Goal: Task Accomplishment & Management: Use online tool/utility

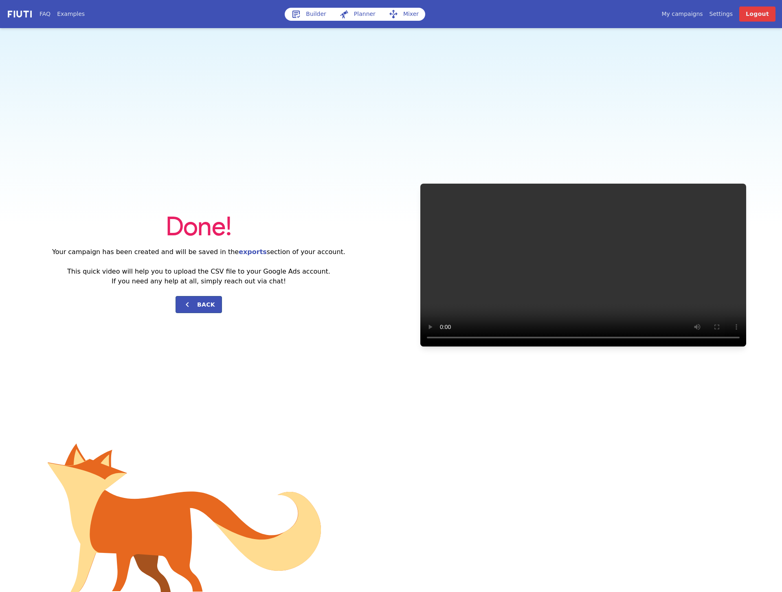
click at [315, 17] on link "Builder" at bounding box center [309, 14] width 48 height 13
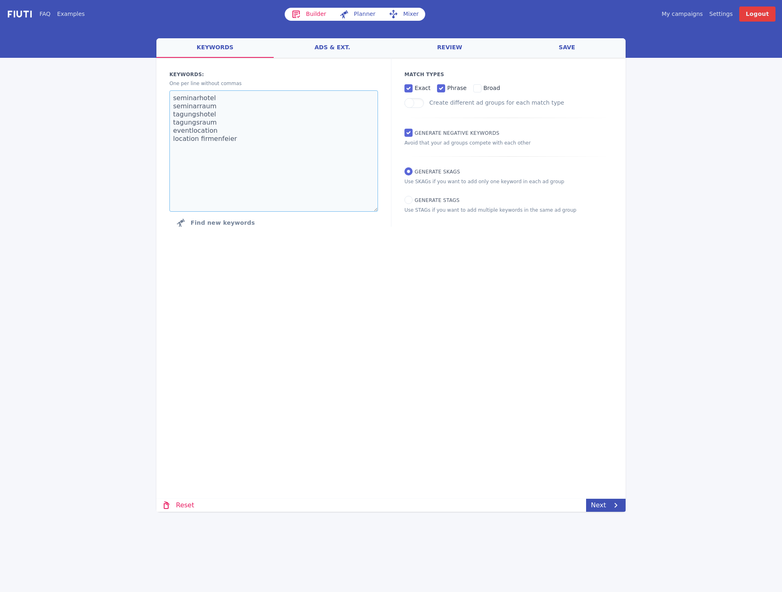
click at [256, 152] on textarea "seminarhotel seminarraum tagungshotel tagungsraum eventlocation location firmen…" at bounding box center [273, 150] width 209 height 121
click at [689, 13] on link "My campaigns" at bounding box center [681, 14] width 41 height 9
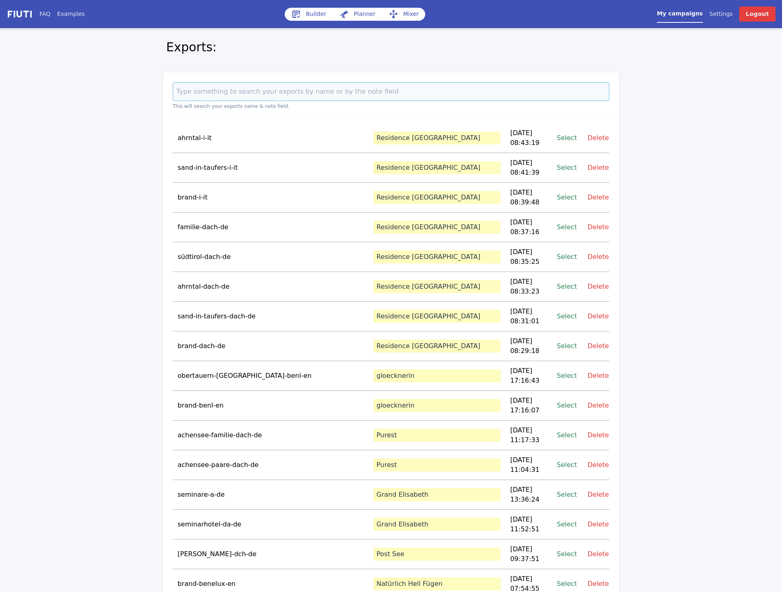
drag, startPoint x: 213, startPoint y: 91, endPoint x: 229, endPoint y: 94, distance: 16.5
click at [213, 91] on input at bounding box center [391, 91] width 437 height 19
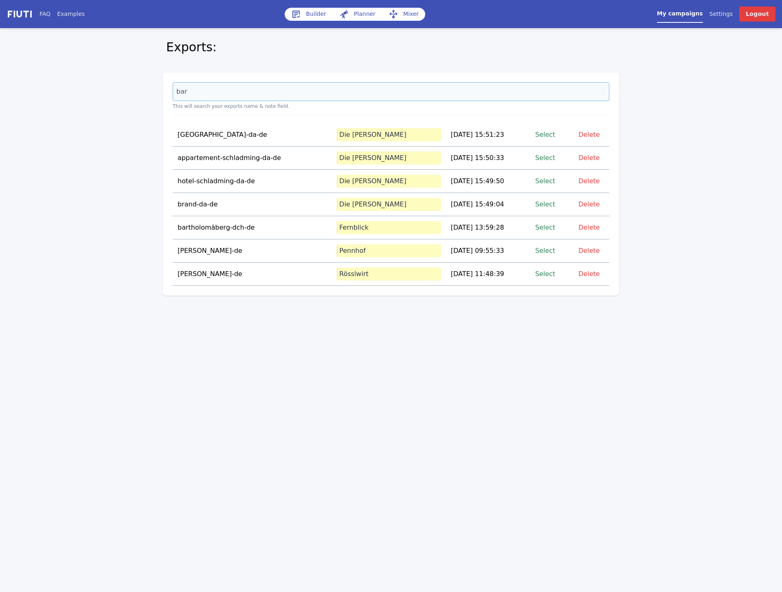
type input "bar"
drag, startPoint x: 137, startPoint y: 193, endPoint x: 158, endPoint y: 186, distance: 22.5
click at [137, 193] on div "FAQ Examples Builder Planner Mixer My campaigns Price Settings Login Logout Exp…" at bounding box center [391, 148] width 782 height 296
click at [369, 209] on p "Die [PERSON_NAME]" at bounding box center [389, 204] width 104 height 13
click at [542, 206] on link "Select" at bounding box center [545, 204] width 20 height 11
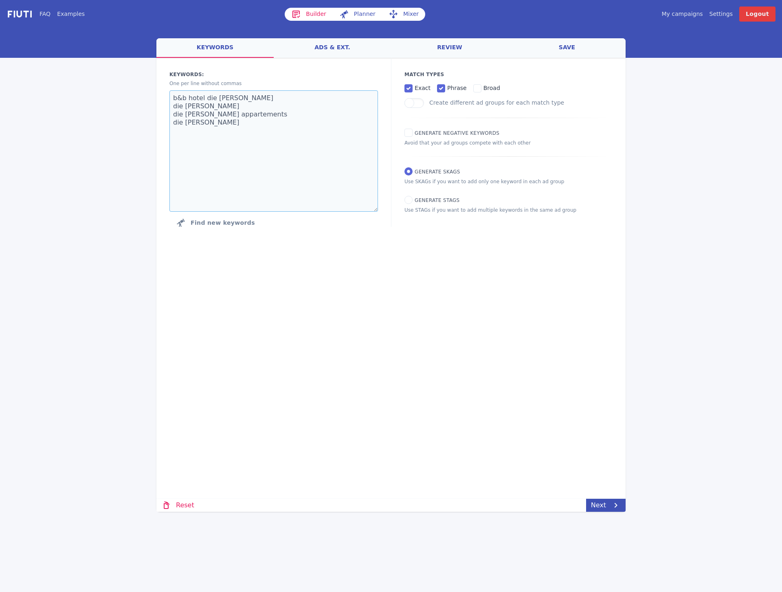
click at [262, 164] on textarea "b&b hotel die [PERSON_NAME] die [PERSON_NAME] die [PERSON_NAME] appartements di…" at bounding box center [273, 150] width 209 height 121
click at [245, 123] on textarea "b&b hotel die [PERSON_NAME] die [PERSON_NAME] die [PERSON_NAME] appartements di…" at bounding box center [273, 150] width 209 height 121
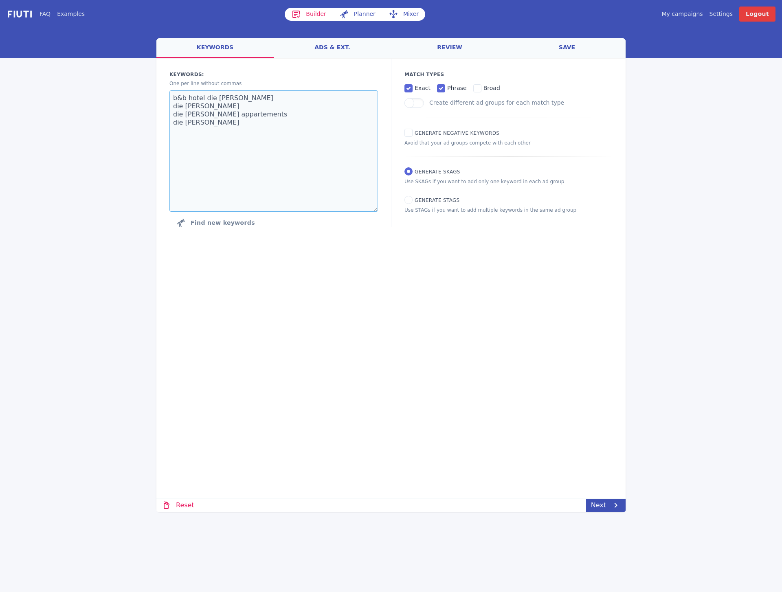
click at [246, 131] on textarea "b&b hotel die [PERSON_NAME] die [PERSON_NAME] die [PERSON_NAME] appartements di…" at bounding box center [273, 150] width 209 height 121
click at [573, 315] on div "Loading... Loading Keywords: Ad groups: One per line without commas b&b hotel d…" at bounding box center [390, 235] width 469 height 355
click at [613, 504] on icon at bounding box center [616, 506] width 10 height 10
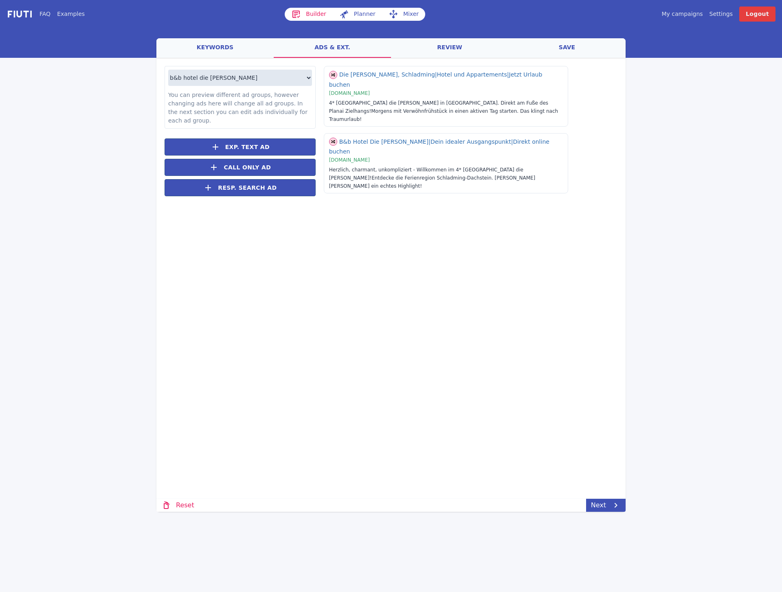
click at [414, 351] on div "Loading... Loading b&b hotel die [PERSON_NAME] die [PERSON_NAME] die [PERSON_NA…" at bounding box center [390, 235] width 469 height 355
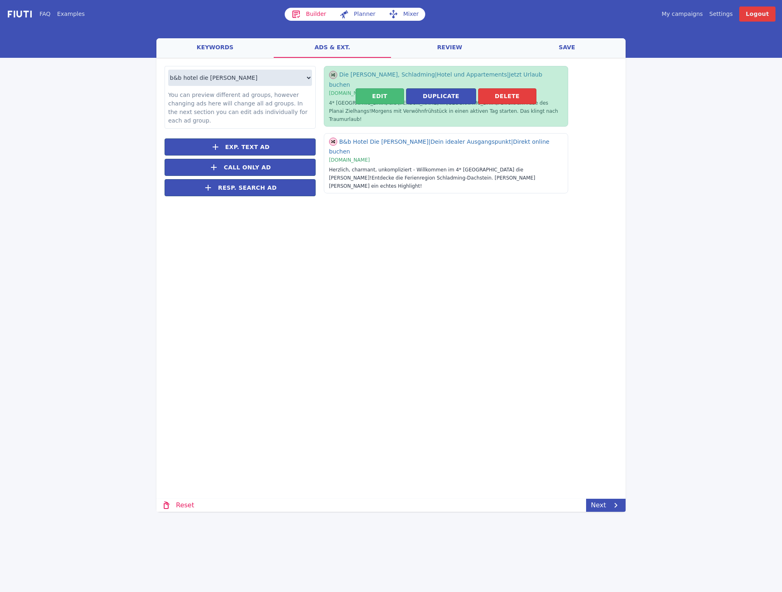
click at [505, 88] on button "Delete" at bounding box center [507, 96] width 58 height 16
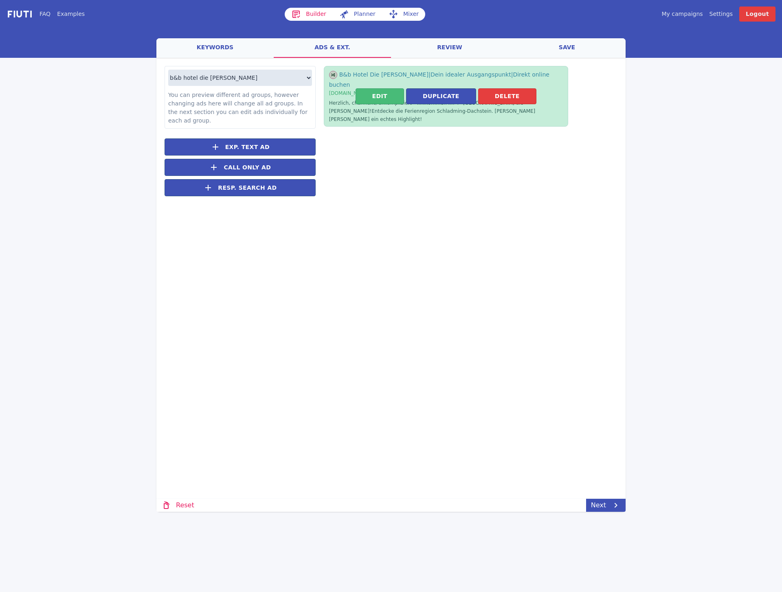
click at [505, 88] on button "Delete" at bounding box center [507, 96] width 58 height 16
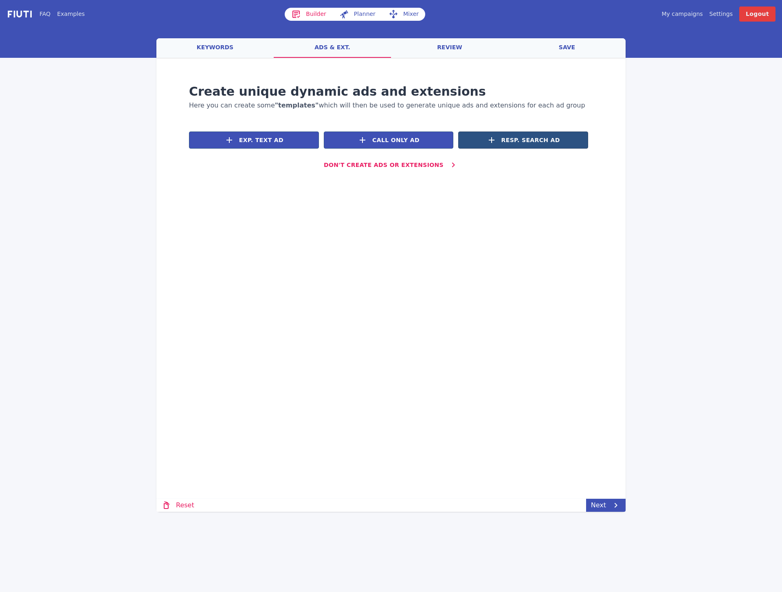
click at [481, 143] on button "Resp. Search Ad" at bounding box center [523, 140] width 130 height 17
click at [458, 173] on div at bounding box center [323, 173] width 269 height 0
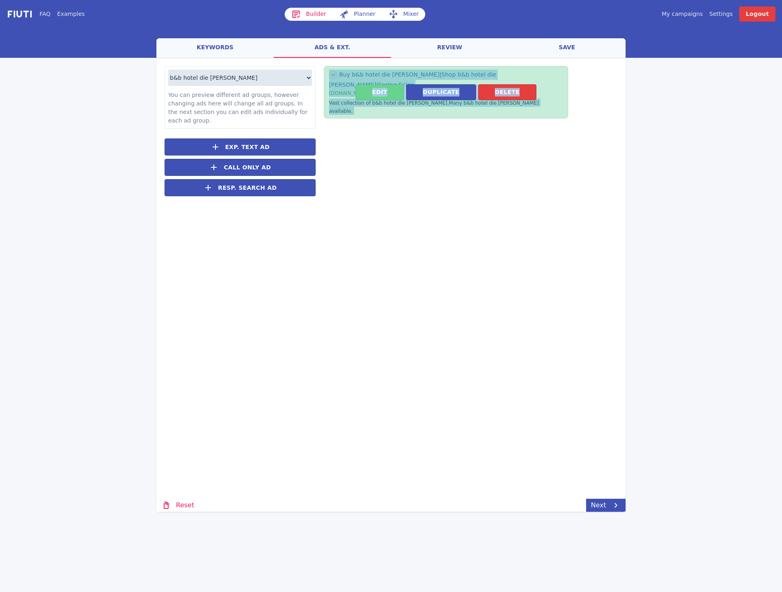
click at [374, 84] on button "Edit" at bounding box center [380, 92] width 48 height 16
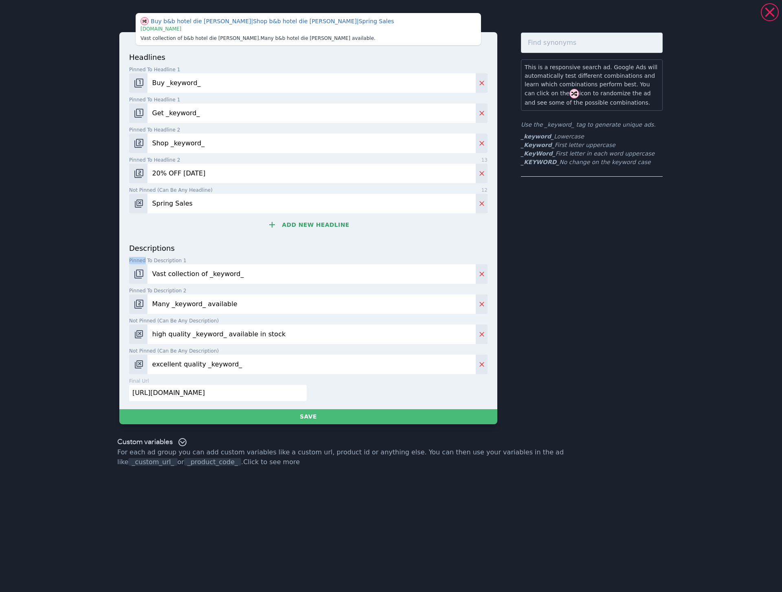
click at [496, 256] on div "headlines Pinned to headline 1 13 Buy _keyword_ Pinned to headline 1 13 Get _ke…" at bounding box center [308, 220] width 378 height 377
click at [257, 280] on input "Vast collection of _keyword_" at bounding box center [311, 274] width 328 height 20
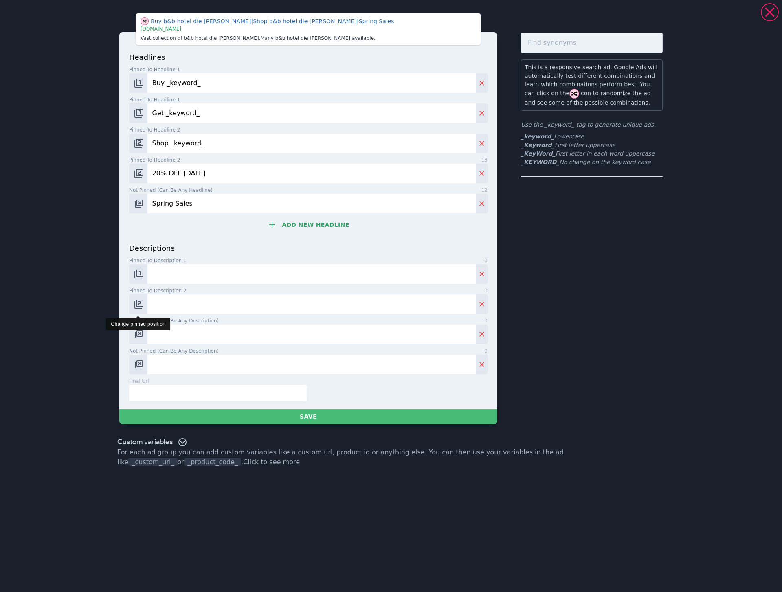
click at [140, 304] on img "Change pinned position" at bounding box center [139, 304] width 10 height 10
click at [138, 273] on img "Change pinned position" at bounding box center [139, 274] width 10 height 10
click at [136, 269] on img "Change pinned position" at bounding box center [139, 274] width 10 height 10
click at [183, 85] on input "Buy _keyword_" at bounding box center [311, 83] width 328 height 20
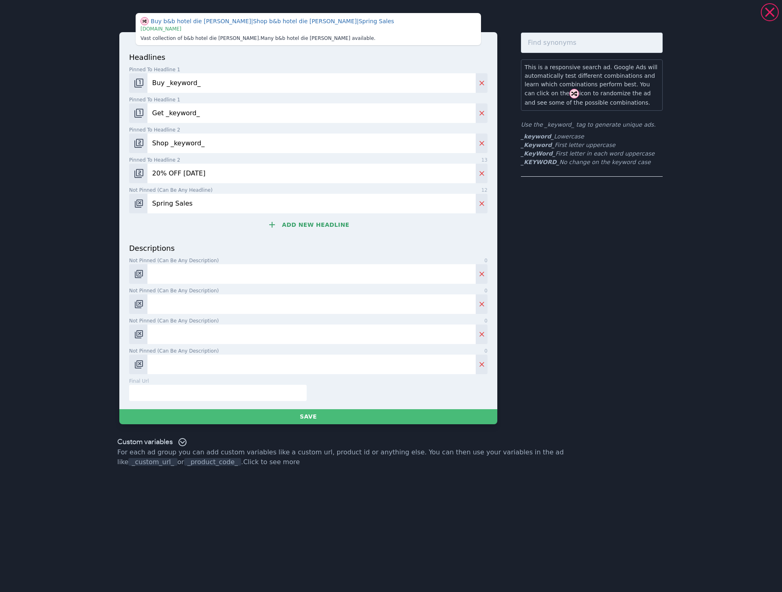
click at [183, 85] on input "Buy _keyword_" at bounding box center [311, 83] width 328 height 20
click at [313, 221] on button "Add new headline" at bounding box center [308, 225] width 358 height 16
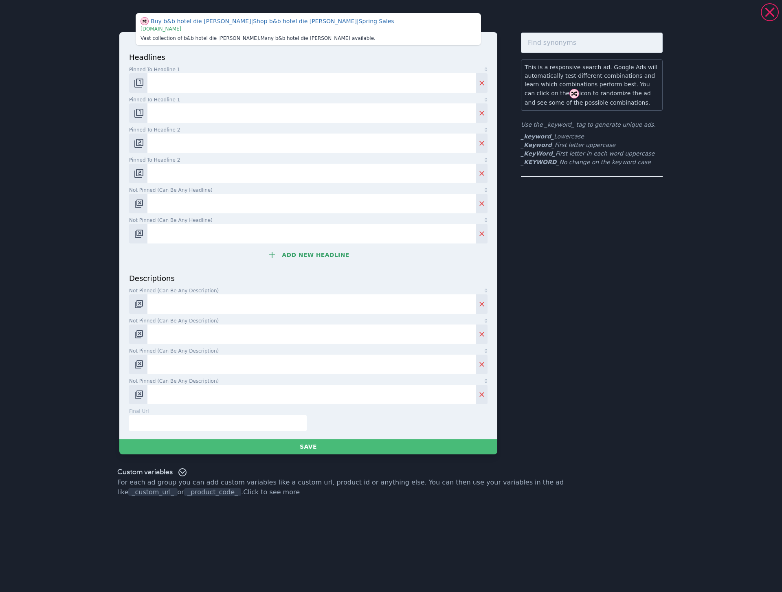
click at [328, 248] on button "Add new headline" at bounding box center [308, 255] width 358 height 16
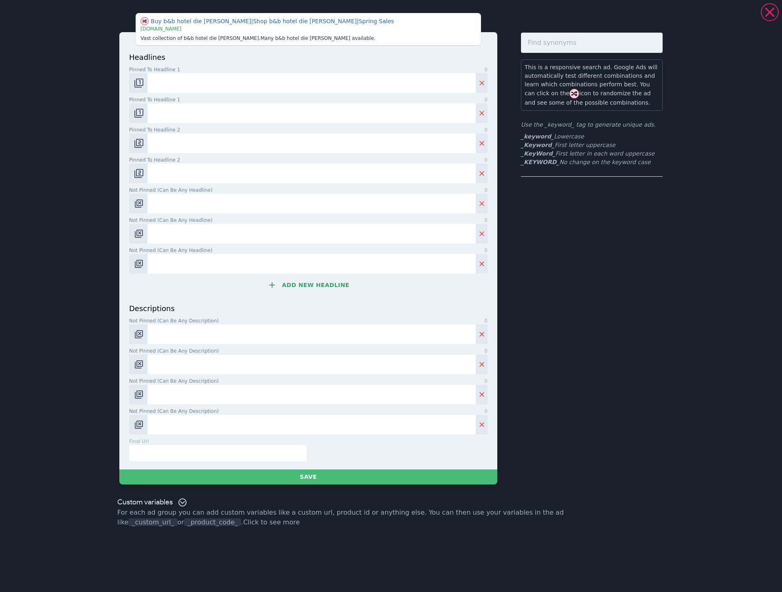
drag, startPoint x: 328, startPoint y: 248, endPoint x: 329, endPoint y: 270, distance: 22.0
click at [329, 254] on input "Not pinned (Can be any headline) 0" at bounding box center [311, 264] width 328 height 20
click at [325, 284] on button "Add new headline" at bounding box center [308, 285] width 358 height 16
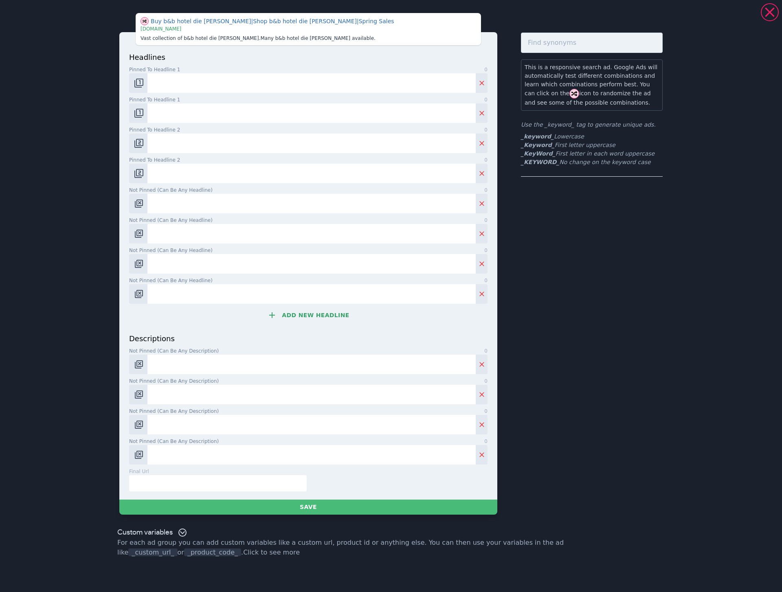
click at [321, 314] on button "Add new headline" at bounding box center [308, 315] width 358 height 16
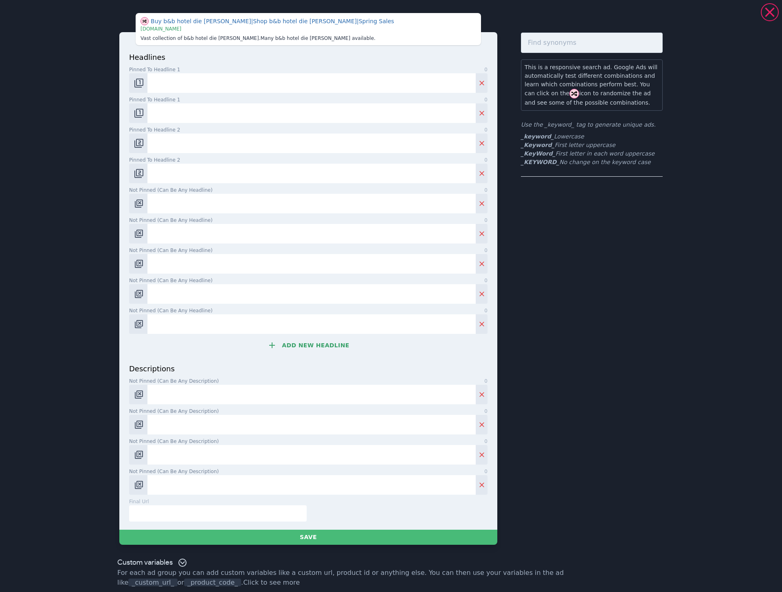
click at [323, 345] on button "Add new headline" at bounding box center [308, 345] width 358 height 16
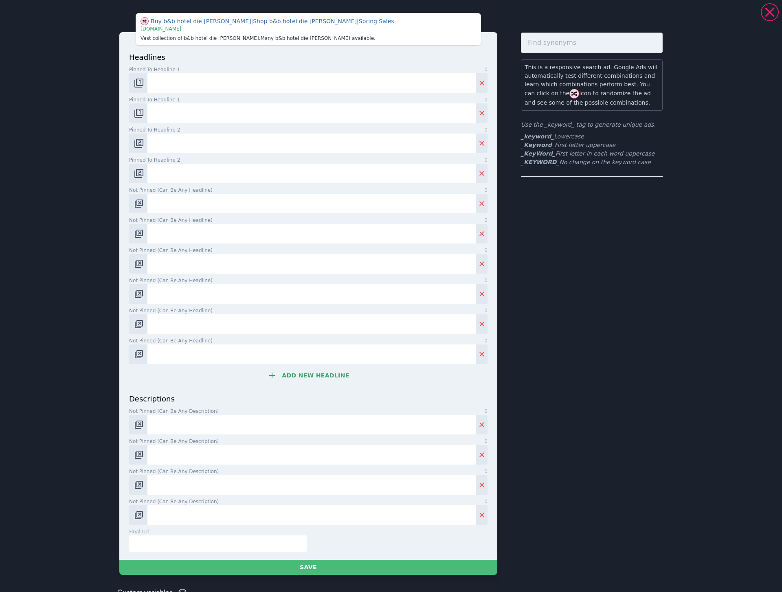
click at [332, 373] on button "Add new headline" at bounding box center [308, 375] width 358 height 16
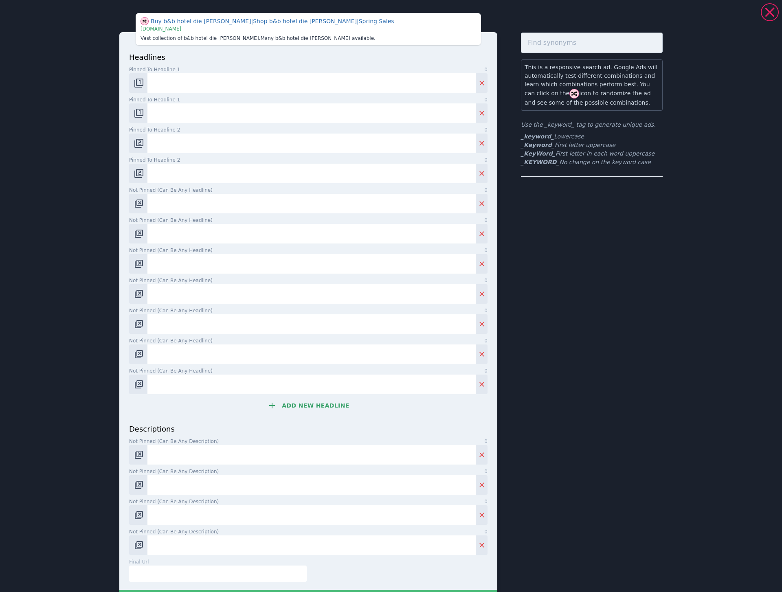
click at [345, 406] on button "Add new headline" at bounding box center [308, 405] width 358 height 16
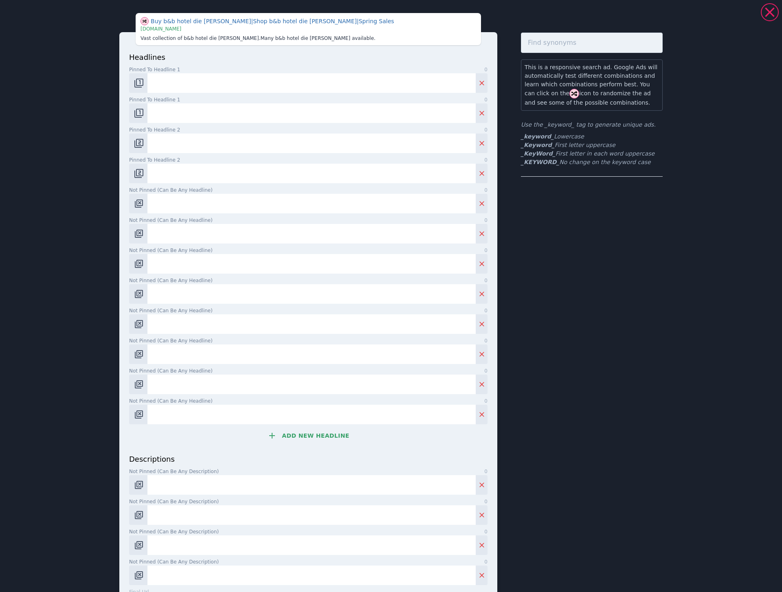
drag, startPoint x: 335, startPoint y: 444, endPoint x: 336, endPoint y: 449, distance: 4.5
click at [335, 448] on div "headlines Pinned to headline 1 0 Pinned to headline 1 0 Pinned to headline 2 0 …" at bounding box center [308, 253] width 358 height 402
drag, startPoint x: 331, startPoint y: 438, endPoint x: 334, endPoint y: 457, distance: 18.4
click at [331, 439] on button "Add new headline" at bounding box center [308, 436] width 358 height 16
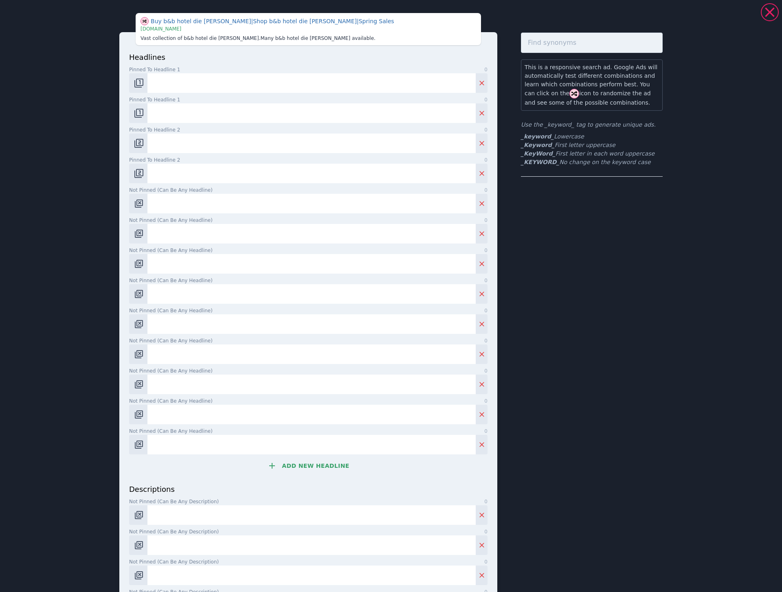
drag, startPoint x: 318, startPoint y: 467, endPoint x: 325, endPoint y: 489, distance: 23.2
click at [318, 468] on button "Add new headline" at bounding box center [308, 466] width 358 height 16
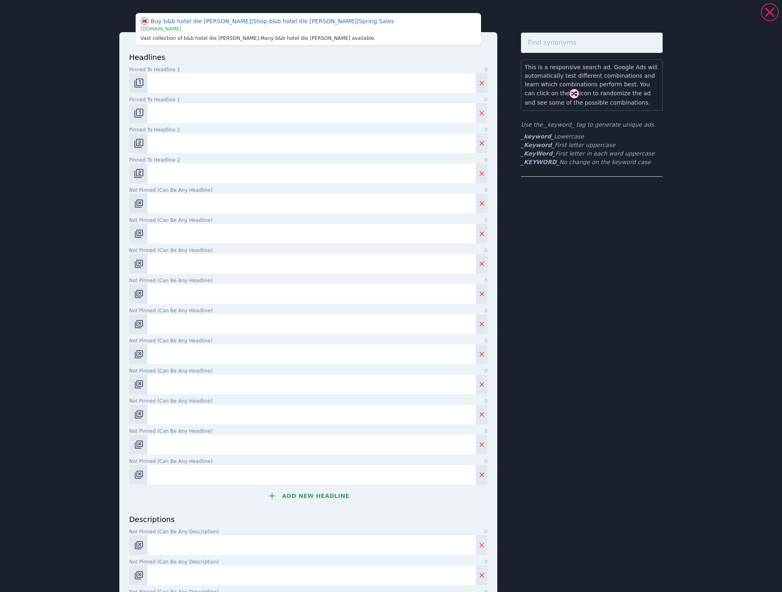
click at [324, 502] on button "Add new headline" at bounding box center [308, 496] width 358 height 16
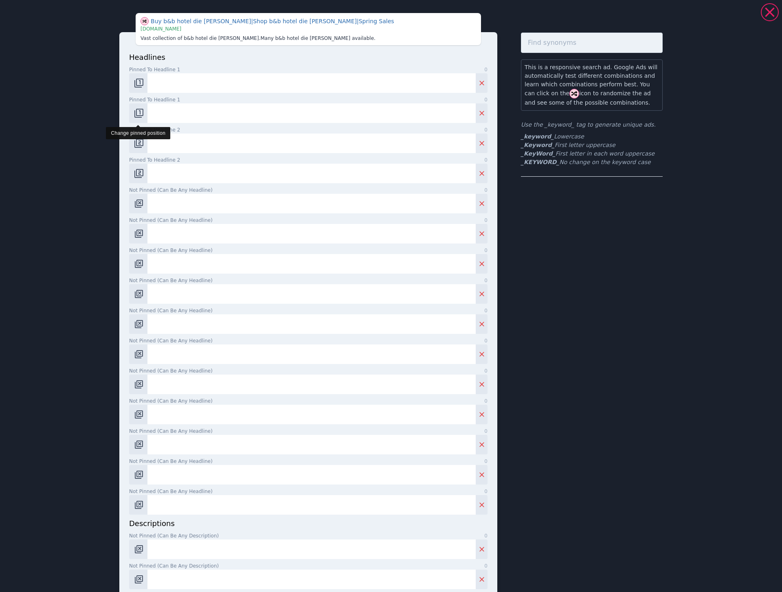
click at [142, 122] on button "Change pinned position" at bounding box center [138, 113] width 18 height 20
click at [141, 121] on button "Change pinned position" at bounding box center [138, 113] width 18 height 20
click at [141, 116] on img "Change pinned position" at bounding box center [139, 113] width 10 height 10
click at [140, 144] on img "Change pinned position" at bounding box center [139, 143] width 10 height 10
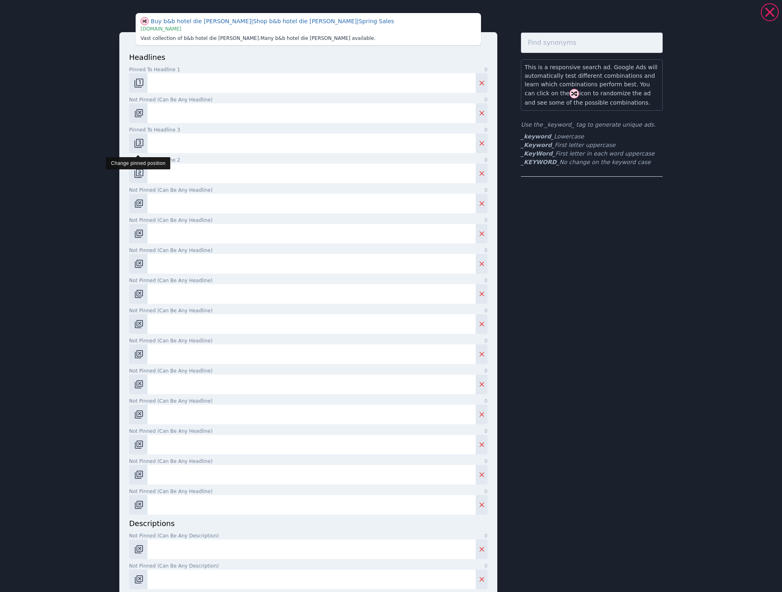
click at [140, 144] on img "Change pinned position" at bounding box center [139, 143] width 10 height 10
click at [143, 176] on img "Change pinned position" at bounding box center [139, 174] width 10 height 10
click at [138, 149] on button "Change pinned position" at bounding box center [138, 144] width 18 height 20
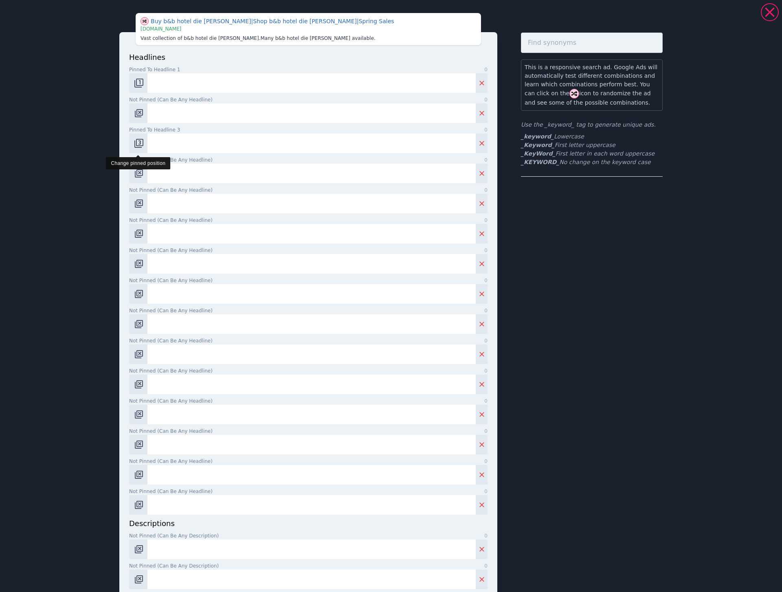
click at [138, 149] on button "Change pinned position" at bounding box center [138, 144] width 18 height 20
click at [143, 84] on img "Change pinned position" at bounding box center [139, 83] width 10 height 10
click at [178, 57] on p "headlines" at bounding box center [308, 57] width 358 height 11
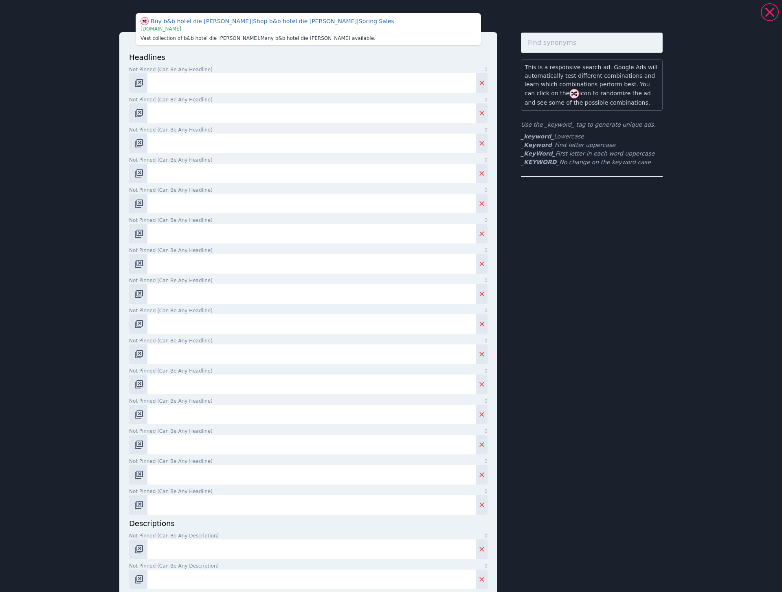
scroll to position [160, 0]
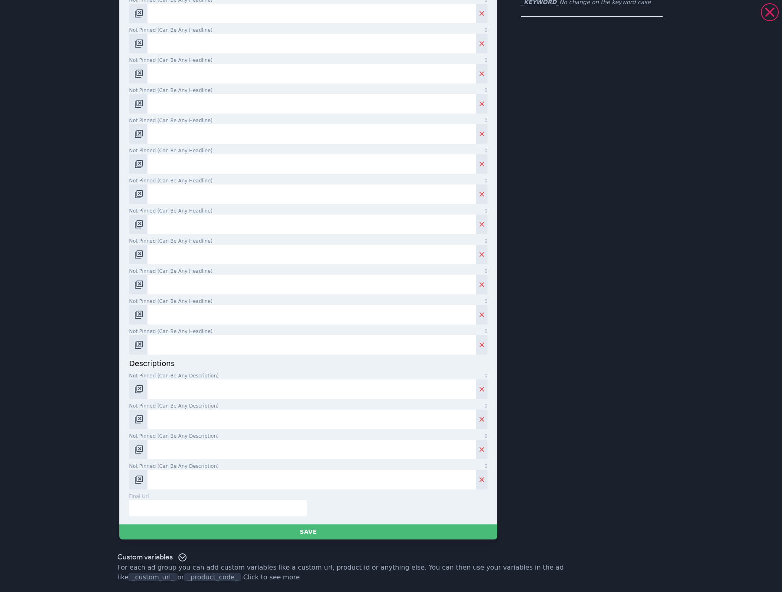
click at [146, 511] on input "text" at bounding box center [218, 508] width 178 height 16
paste input "[URL][DOMAIN_NAME]"
type input "[URL][DOMAIN_NAME]"
